Goal: Task Accomplishment & Management: Manage account settings

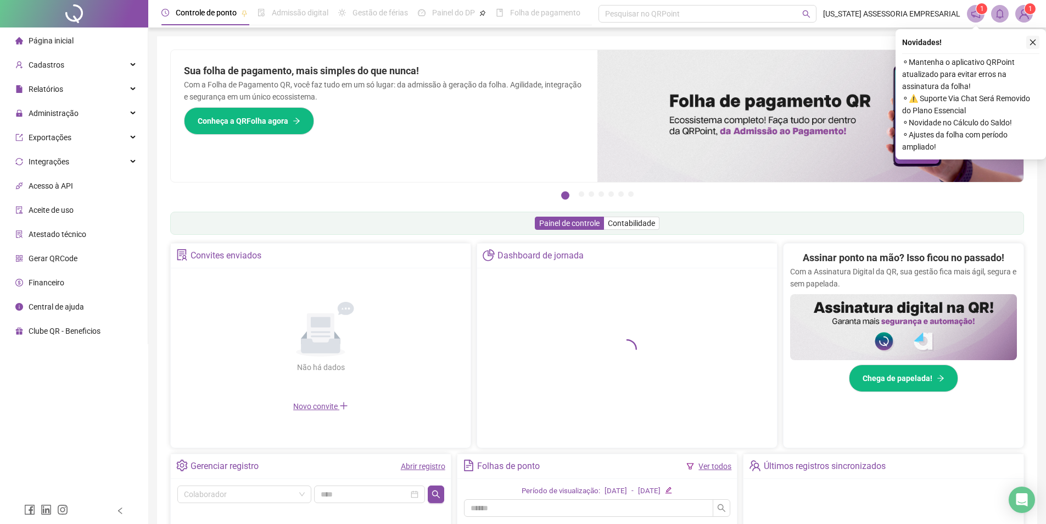
click at [1035, 43] on icon "close" at bounding box center [1033, 42] width 8 height 8
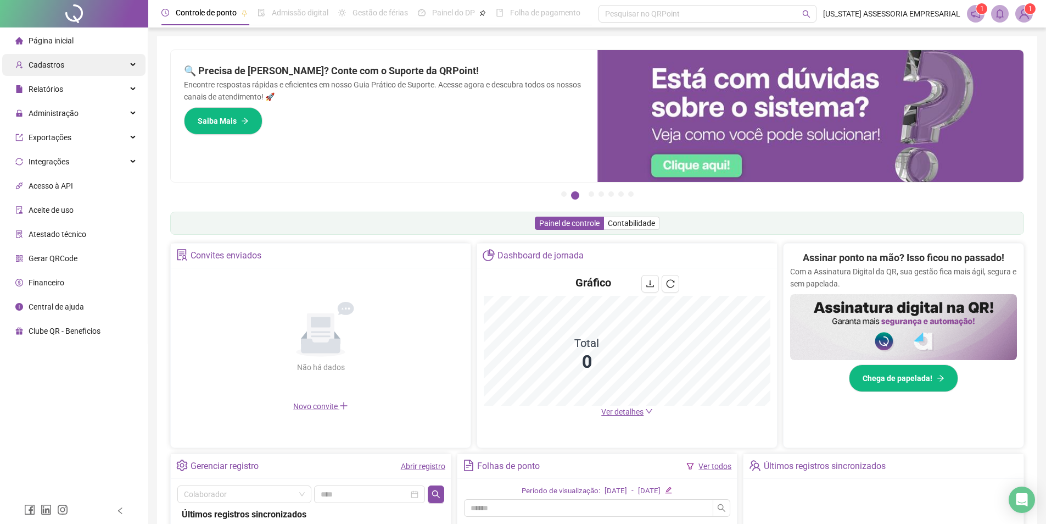
click at [80, 73] on div "Cadastros" at bounding box center [73, 65] width 143 height 22
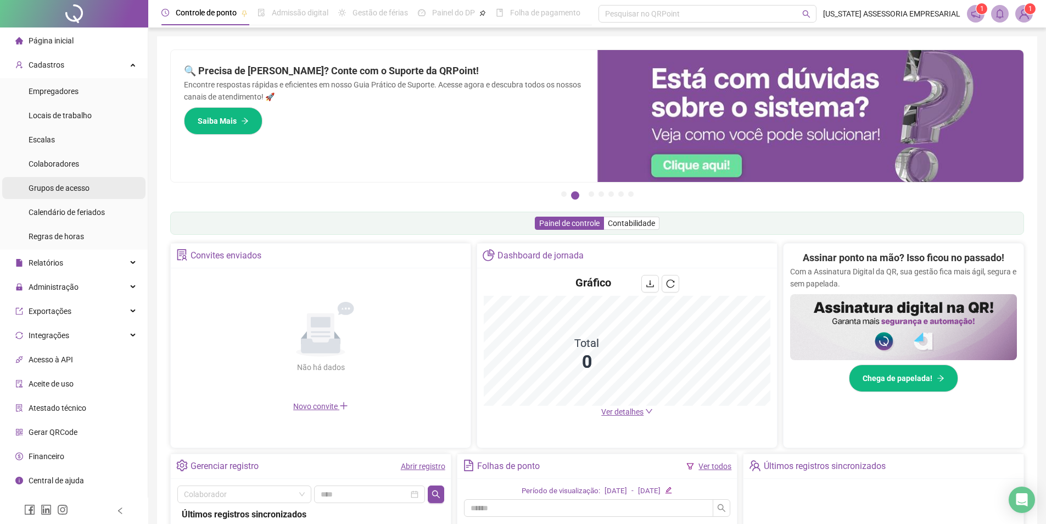
click at [82, 190] on span "Grupos de acesso" at bounding box center [59, 187] width 61 height 9
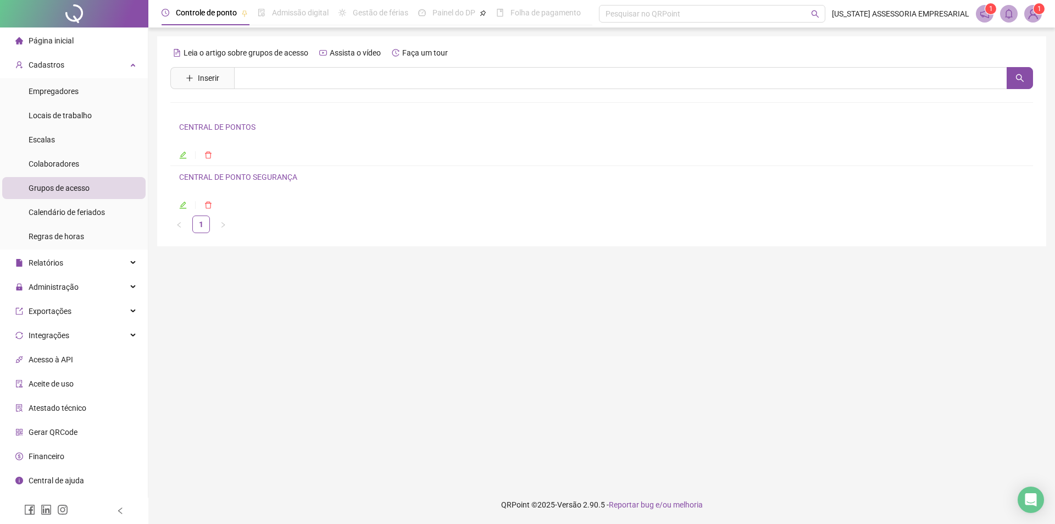
click at [182, 153] on icon "edit" at bounding box center [183, 155] width 8 height 8
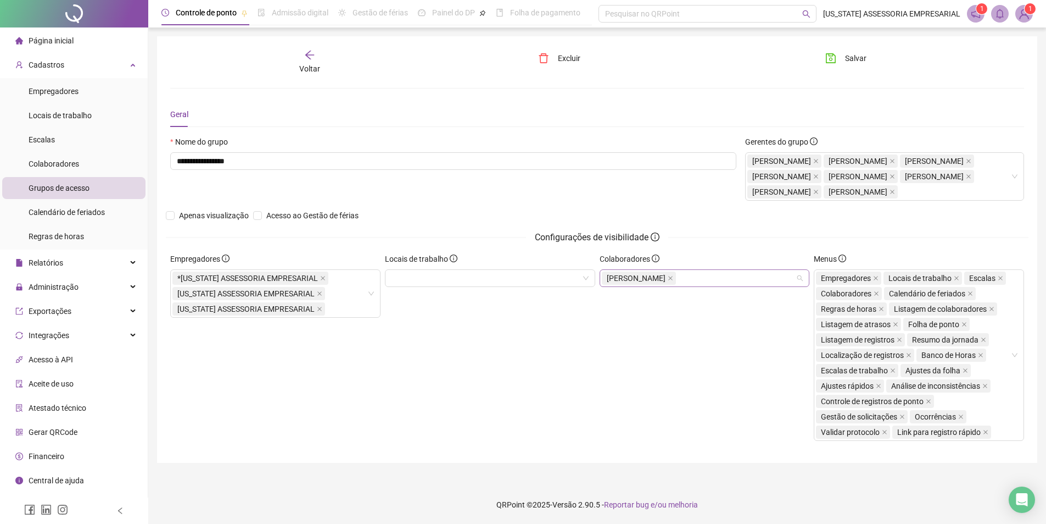
click at [751, 287] on div "[PERSON_NAME]" at bounding box center [705, 278] width 210 height 18
type input "******"
click at [770, 325] on div "[PERSON_NAME]" at bounding box center [705, 331] width 193 height 12
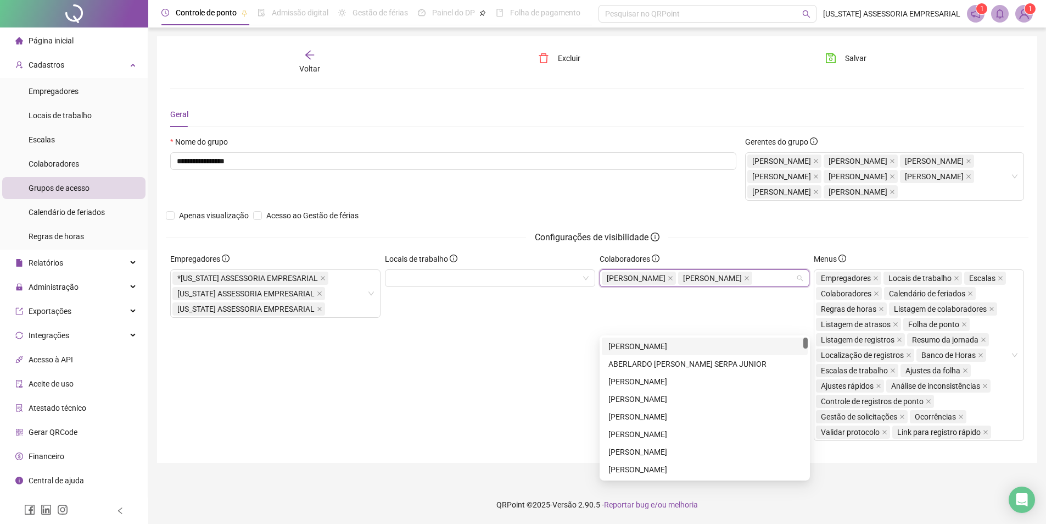
click at [430, 417] on div "Locais de trabalho" at bounding box center [490, 351] width 215 height 197
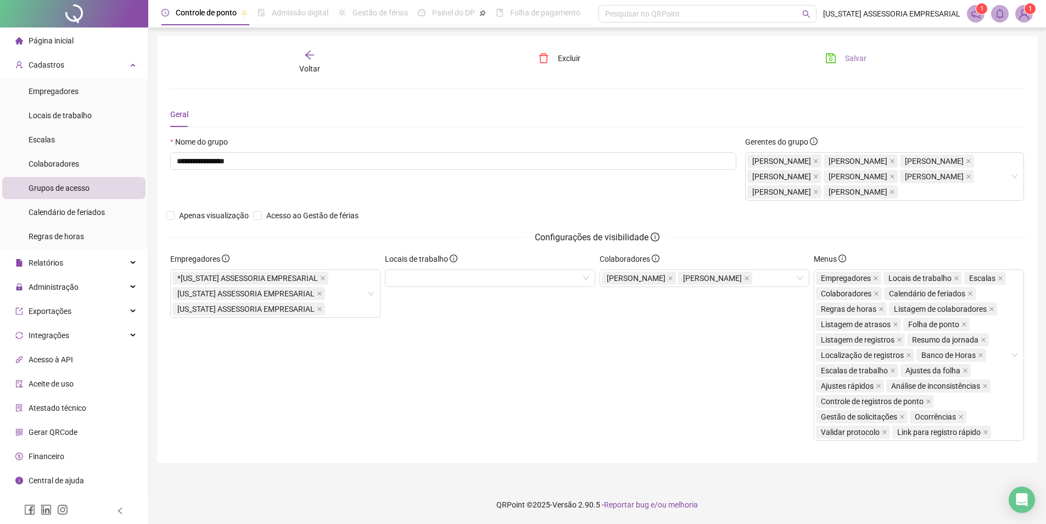
click at [830, 52] on button "Salvar" at bounding box center [846, 58] width 58 height 18
click at [847, 48] on div "**********" at bounding box center [597, 249] width 881 height 426
click at [847, 56] on span "Salvar" at bounding box center [855, 58] width 21 height 12
